Goal: Find specific page/section: Find specific page/section

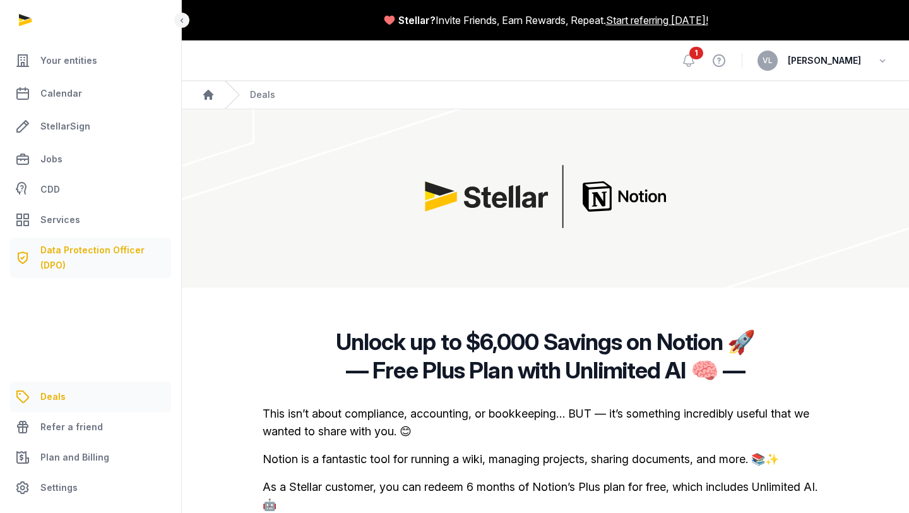
click at [76, 249] on span "Data Protection Officer (DPO)" at bounding box center [103, 257] width 126 height 30
click at [85, 54] on span "Your entities" at bounding box center [68, 60] width 57 height 15
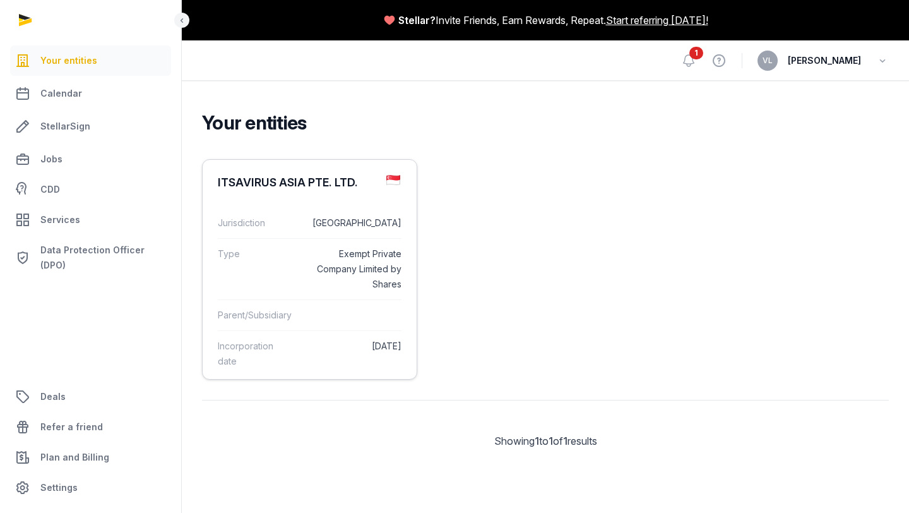
click at [317, 240] on div "Type Exempt Private Company Limited by Shares" at bounding box center [310, 268] width 184 height 61
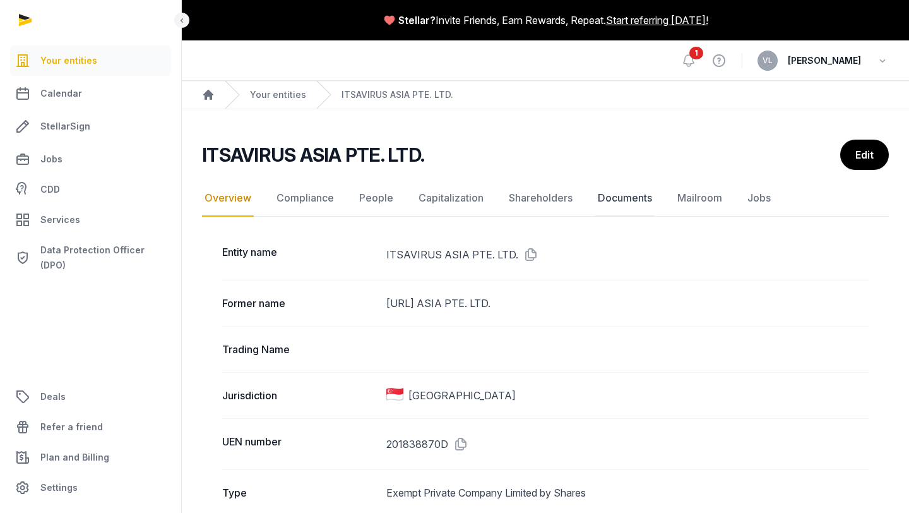
click at [630, 200] on link "Documents" at bounding box center [625, 198] width 59 height 37
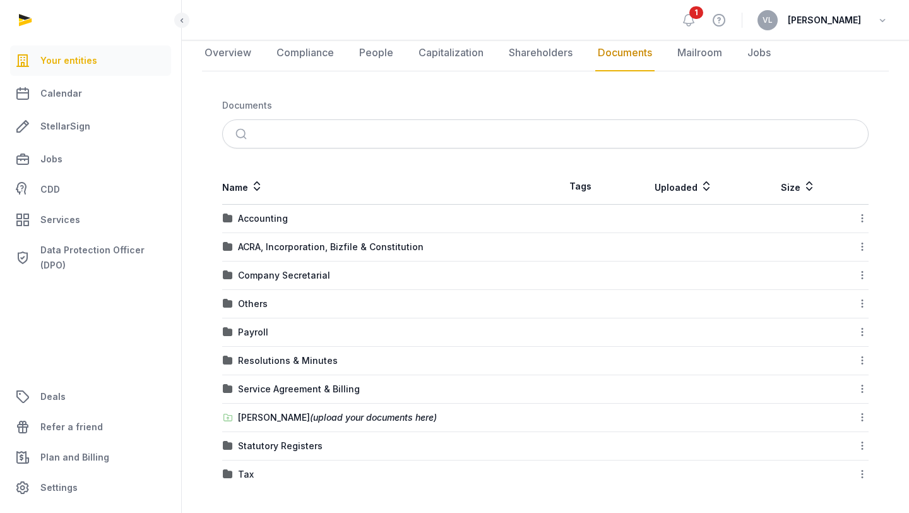
scroll to position [138, 0]
